Goal: Task Accomplishment & Management: Use online tool/utility

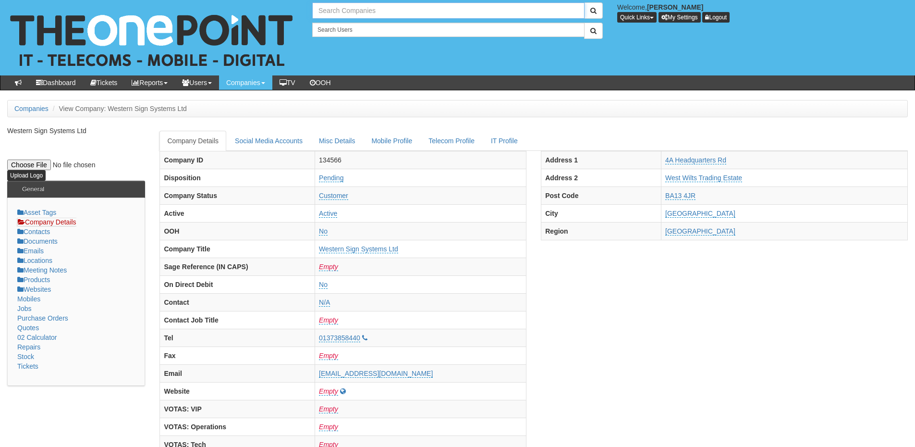
click at [346, 12] on input "text" at bounding box center [448, 10] width 272 height 16
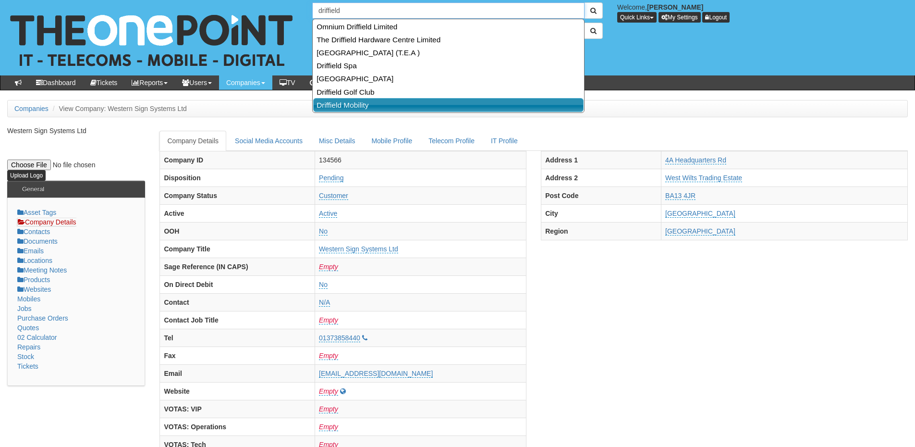
click at [342, 98] on link "Driffield Mobility" at bounding box center [448, 105] width 270 height 14
type input "Driffield Mobility"
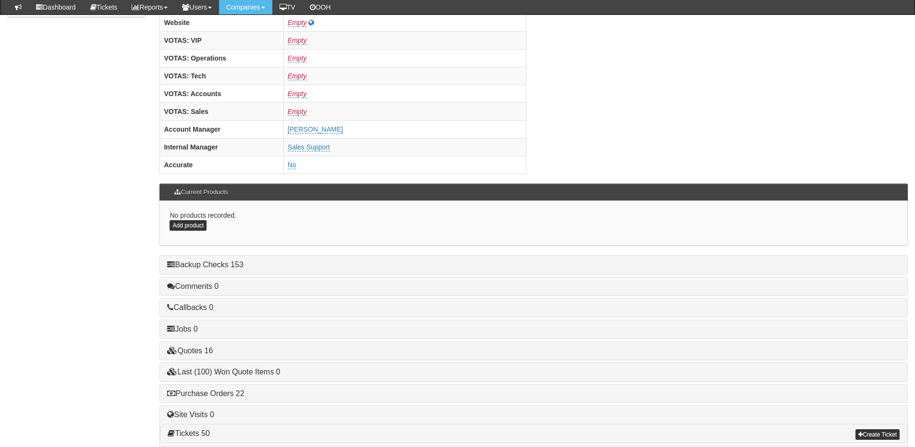
scroll to position [400, 0]
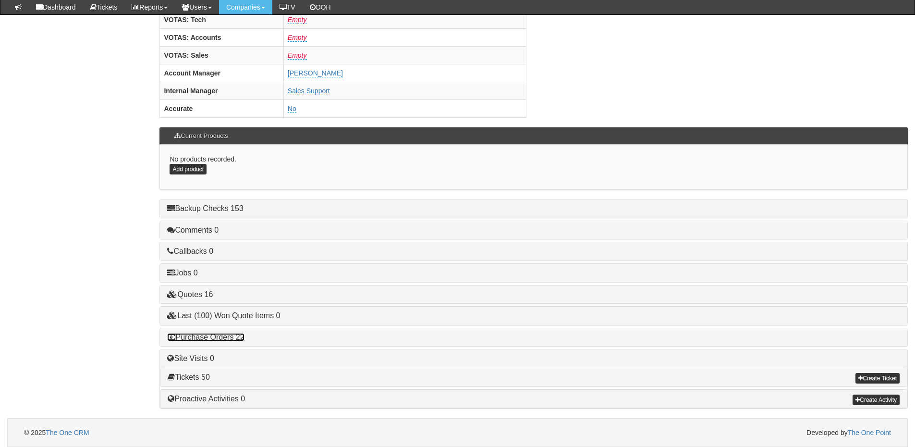
click at [237, 334] on link "Purchase Orders 22" at bounding box center [205, 337] width 77 height 8
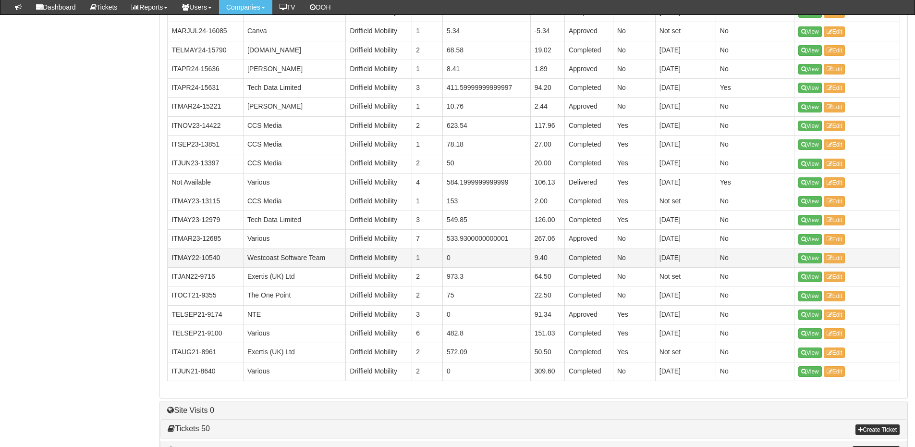
scroll to position [784, 0]
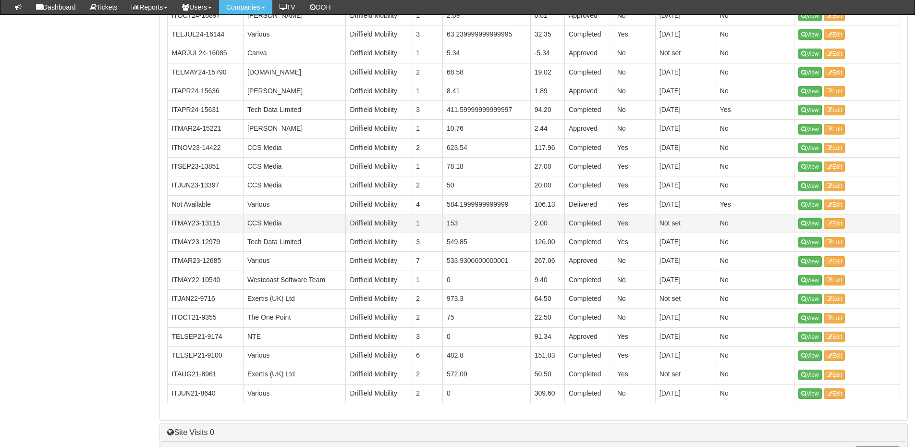
drag, startPoint x: 813, startPoint y: 353, endPoint x: 715, endPoint y: 228, distance: 158.7
click at [715, 228] on td "Not set" at bounding box center [685, 223] width 61 height 19
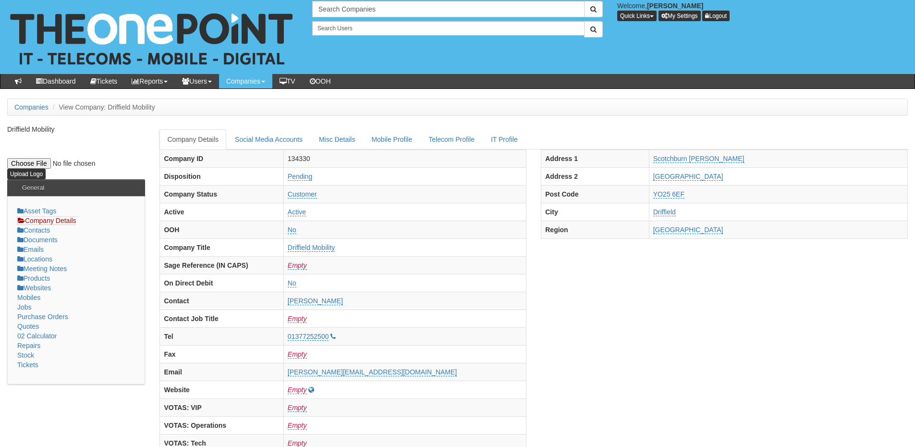
scroll to position [0, 0]
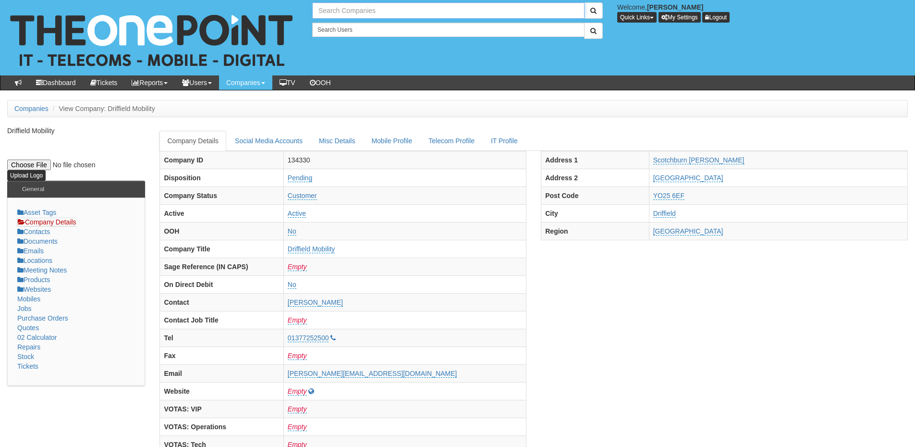
click at [341, 11] on input "text" at bounding box center [448, 10] width 272 height 16
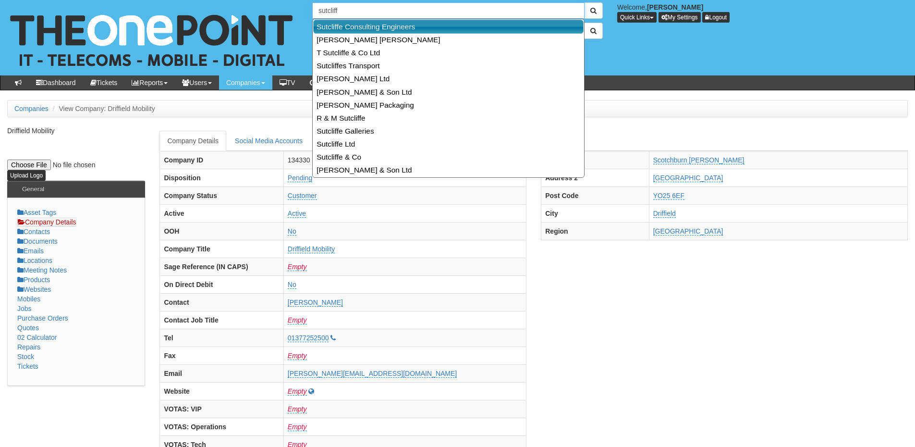
click at [344, 23] on link "Sutcliffe Consulting Engineers" at bounding box center [448, 27] width 270 height 14
type input "Sutcliffe Consulting Engineers"
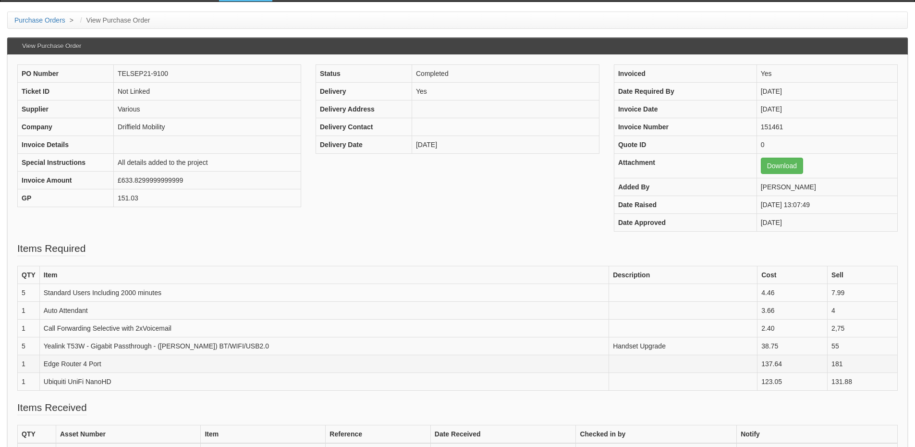
scroll to position [96, 0]
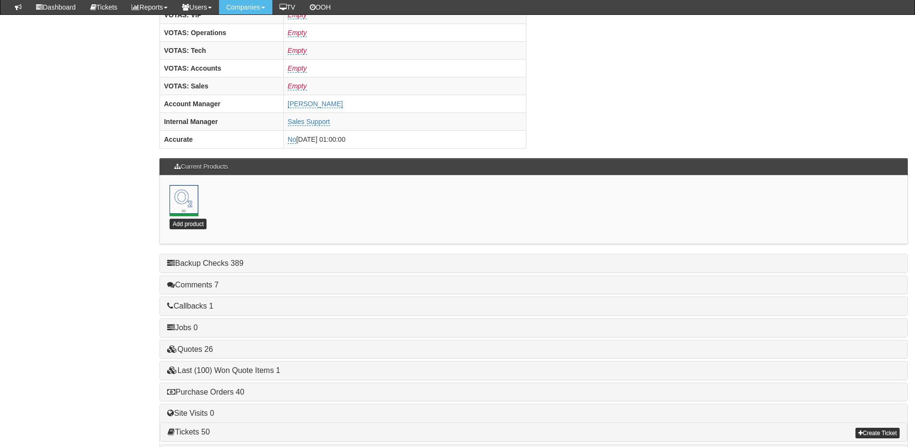
scroll to position [424, 0]
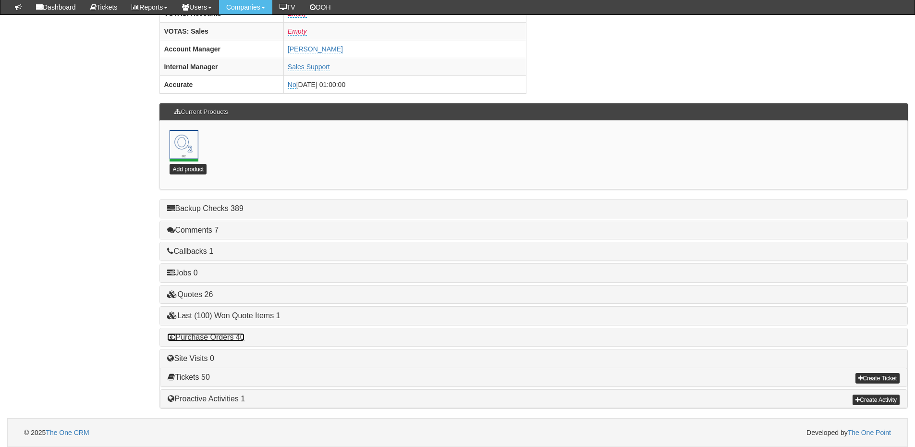
drag, startPoint x: 220, startPoint y: 336, endPoint x: 228, endPoint y: 336, distance: 8.2
click at [220, 336] on link "Purchase Orders 40" at bounding box center [205, 337] width 77 height 8
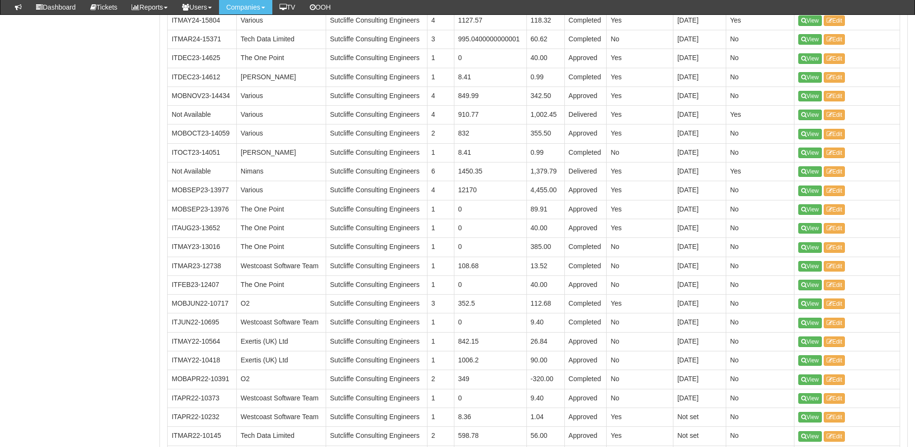
scroll to position [935, 0]
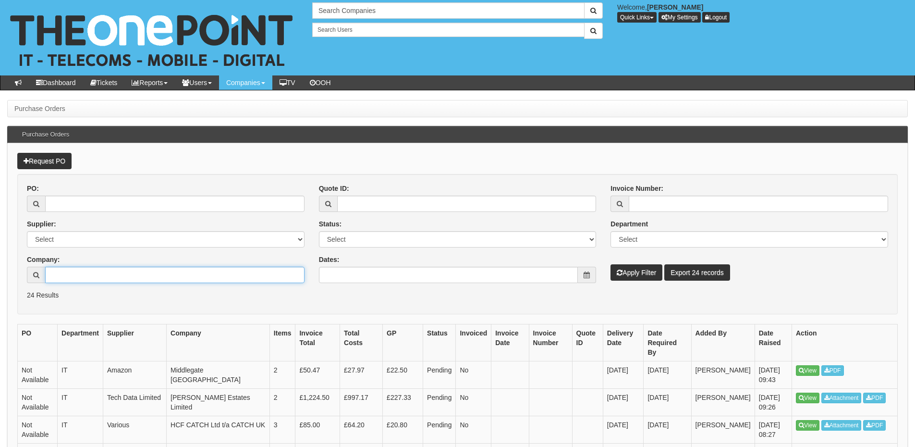
click at [151, 280] on input "Company:" at bounding box center [174, 275] width 259 height 16
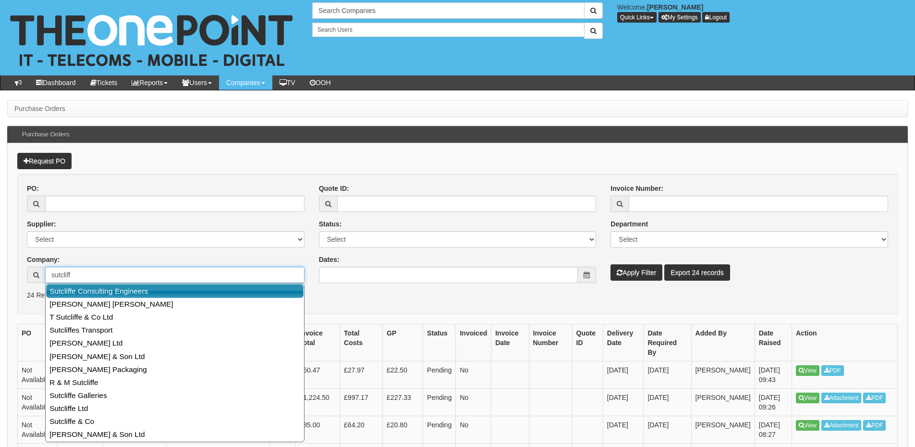
click at [146, 291] on link "Sutcliffe Consulting Engineers" at bounding box center [174, 291] width 257 height 14
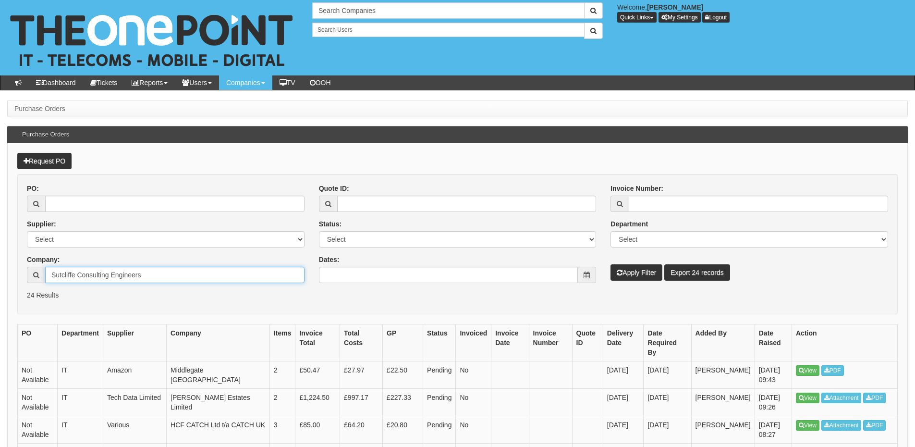
type input "Sutcliffe Consulting Engineers"
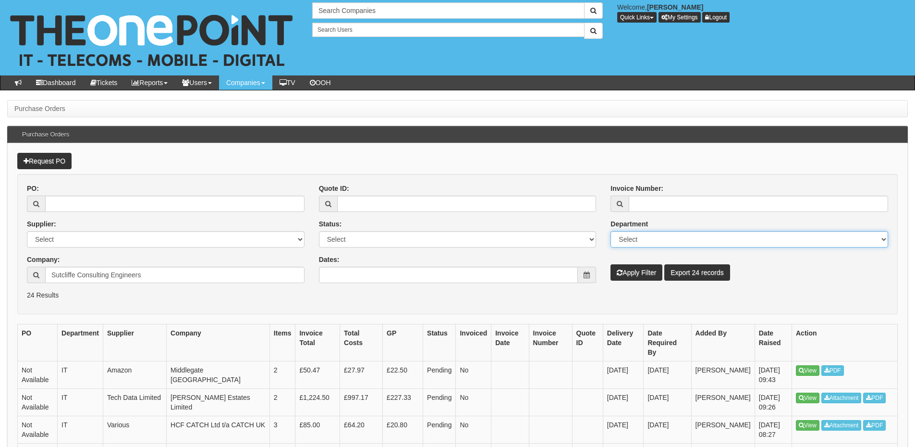
click at [650, 239] on select "Select Mobiles IT Telecoms Marketing Digital Internal" at bounding box center [749, 239] width 278 height 16
select select "IT"
click at [610, 231] on select "Select Mobiles IT Telecoms Marketing Digital Internal" at bounding box center [749, 239] width 278 height 16
click at [639, 277] on button "Apply Filter" at bounding box center [636, 272] width 52 height 16
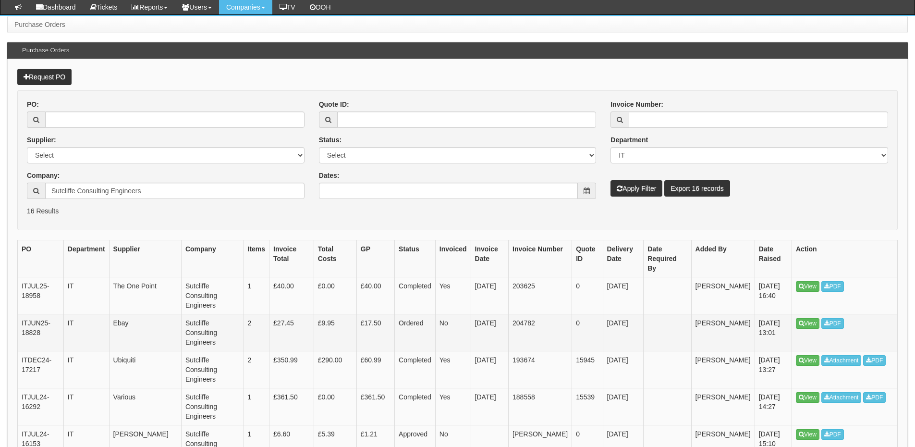
scroll to position [58, 0]
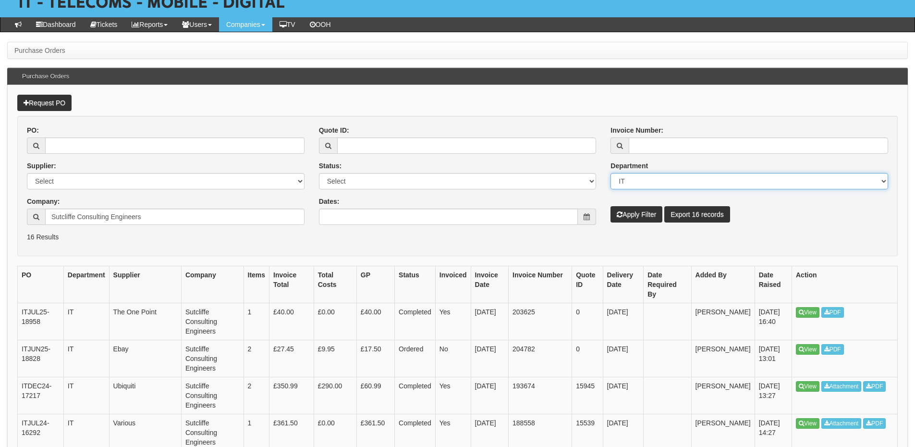
click at [635, 176] on select "Select Mobiles IT Telecoms Marketing Digital Internal" at bounding box center [749, 181] width 278 height 16
select select "TEL"
click at [610, 173] on select "Select Mobiles IT Telecoms Marketing Digital Internal" at bounding box center [749, 181] width 278 height 16
click at [636, 217] on button "Apply Filter" at bounding box center [636, 214] width 52 height 16
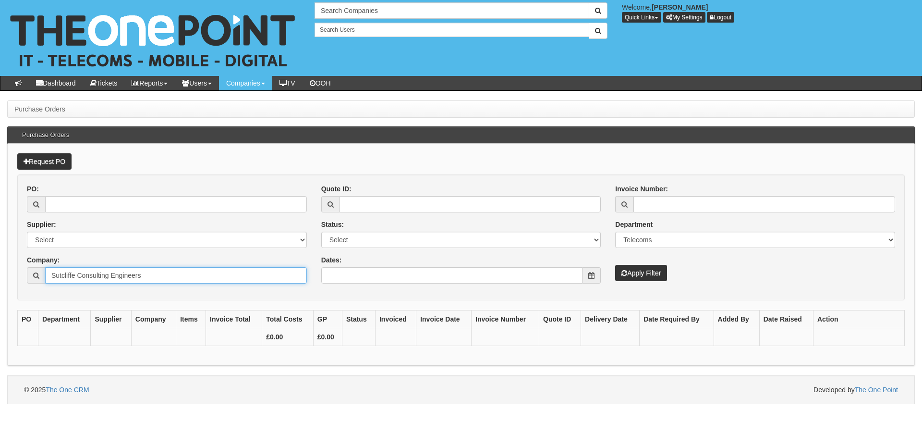
drag, startPoint x: 195, startPoint y: 277, endPoint x: 32, endPoint y: 281, distance: 163.4
click at [32, 281] on div "Sutcliffe Consulting Engineers" at bounding box center [167, 275] width 280 height 16
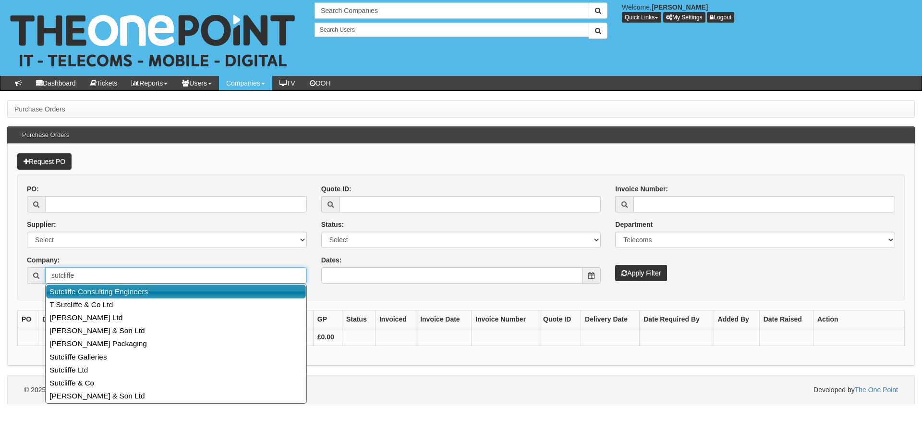
click at [92, 292] on link "Sutcliffe Consulting Engineers" at bounding box center [176, 291] width 260 height 14
type input "Sutcliffe Consulting Engineers"
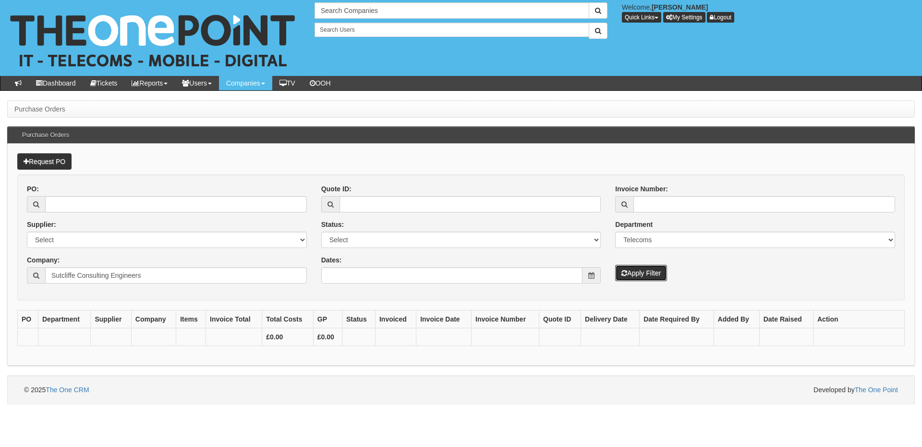
click at [635, 280] on button "Apply Filter" at bounding box center [641, 273] width 52 height 16
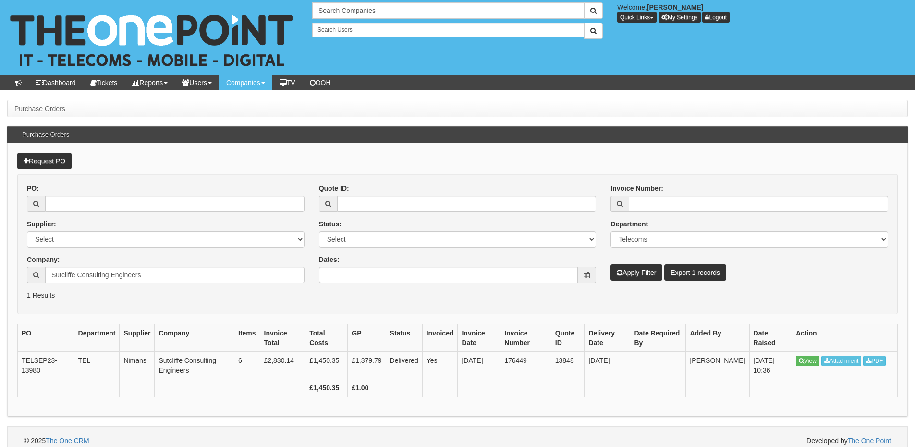
click at [379, 297] on p "1 Results" at bounding box center [457, 295] width 861 height 10
drag, startPoint x: 250, startPoint y: 267, endPoint x: 27, endPoint y: 268, distance: 223.3
click at [27, 268] on div "Sutcliffe Consulting Engineers" at bounding box center [166, 275] width 278 height 16
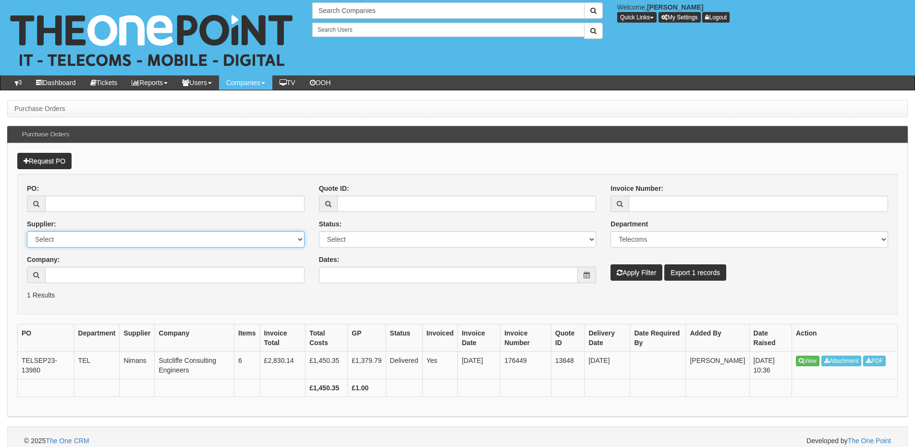
click at [51, 241] on select "Select 123 REG.co.uk 1Password 3 4Gon AA Jones Electric Ltd Abzorb Access Group…" at bounding box center [166, 239] width 278 height 16
select select "23"
click at [27, 231] on select "Select 123 REG.co.uk 1Password 3 4Gon AA Jones Electric Ltd Abzorb Access Group…" at bounding box center [166, 239] width 278 height 16
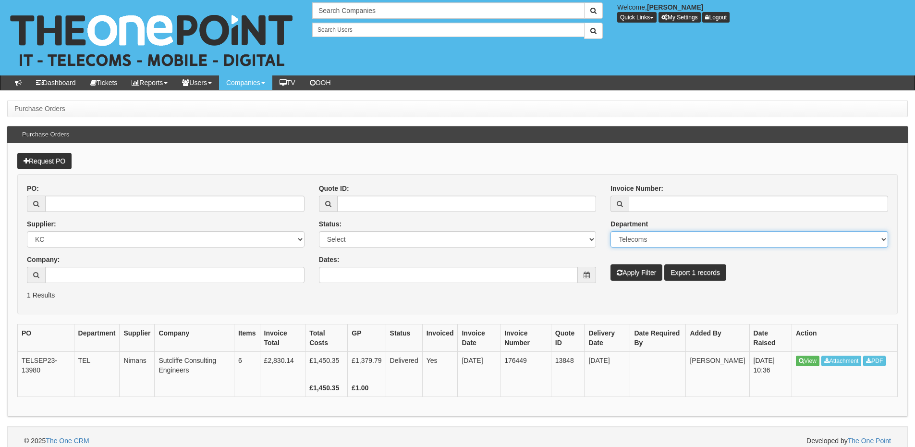
click at [639, 234] on select "Select Mobiles IT Telecoms Marketing Digital Internal" at bounding box center [749, 239] width 278 height 16
select select
click at [610, 231] on select "Select Mobiles IT Telecoms Marketing Digital Internal" at bounding box center [749, 239] width 278 height 16
click at [158, 272] on input "Company:" at bounding box center [174, 275] width 259 height 16
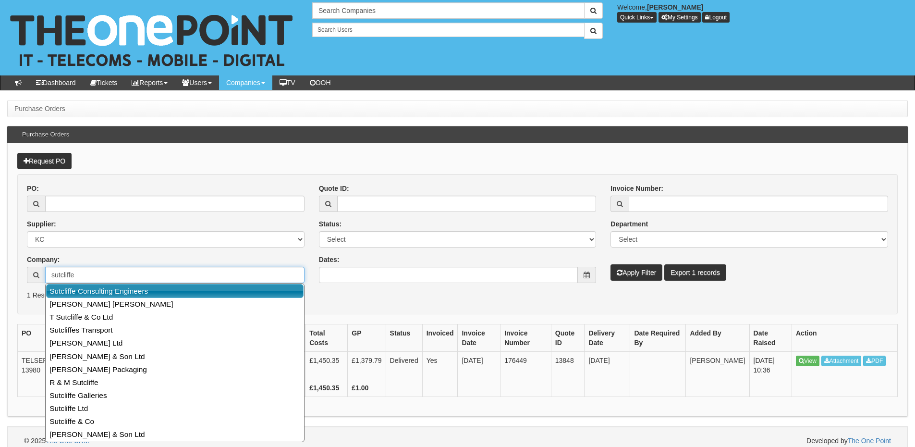
click at [148, 287] on link "Sutcliffe Consulting Engineers" at bounding box center [174, 291] width 257 height 14
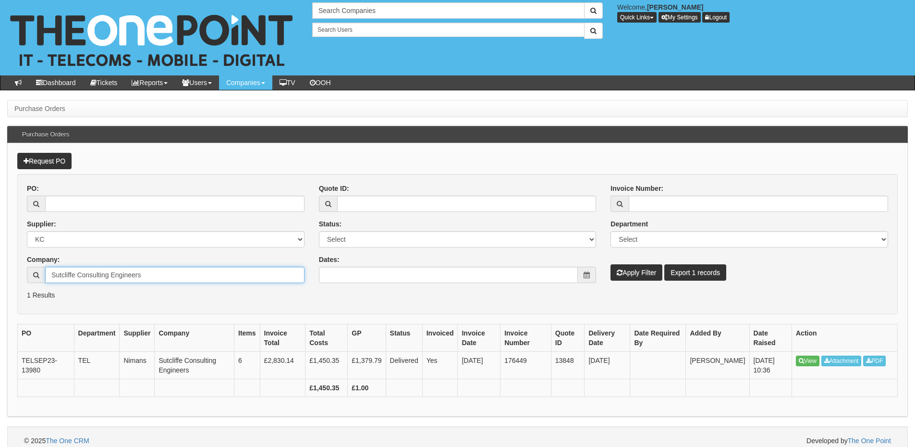
type input "Sutcliffe Consulting Engineers"
click at [629, 278] on button "Apply Filter" at bounding box center [636, 272] width 52 height 16
